Goal: Transaction & Acquisition: Purchase product/service

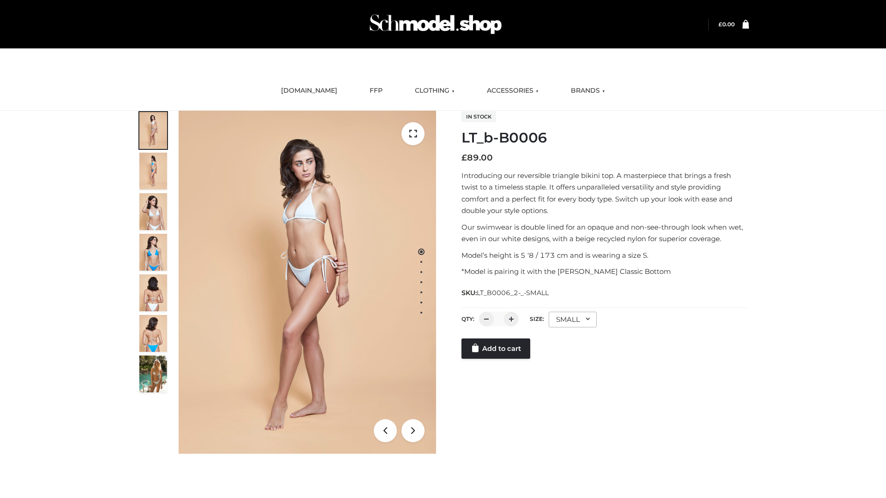
click at [496, 359] on link "Add to cart" at bounding box center [495, 349] width 69 height 20
